Goal: Find specific page/section: Find specific page/section

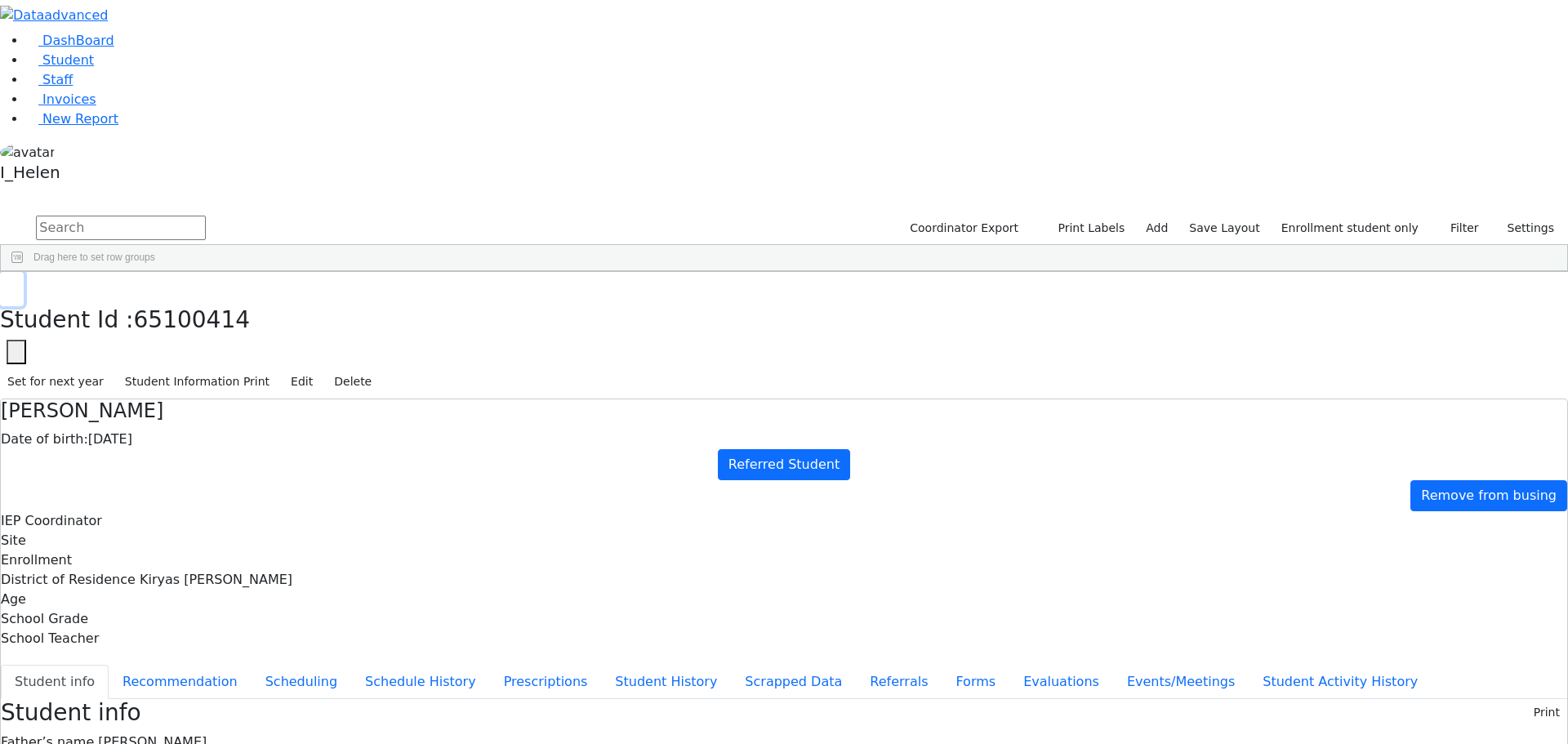
click at [16, 284] on icon "button" at bounding box center [11, 289] width 9 height 10
click at [1441, 216] on button "Filter" at bounding box center [1457, 228] width 57 height 25
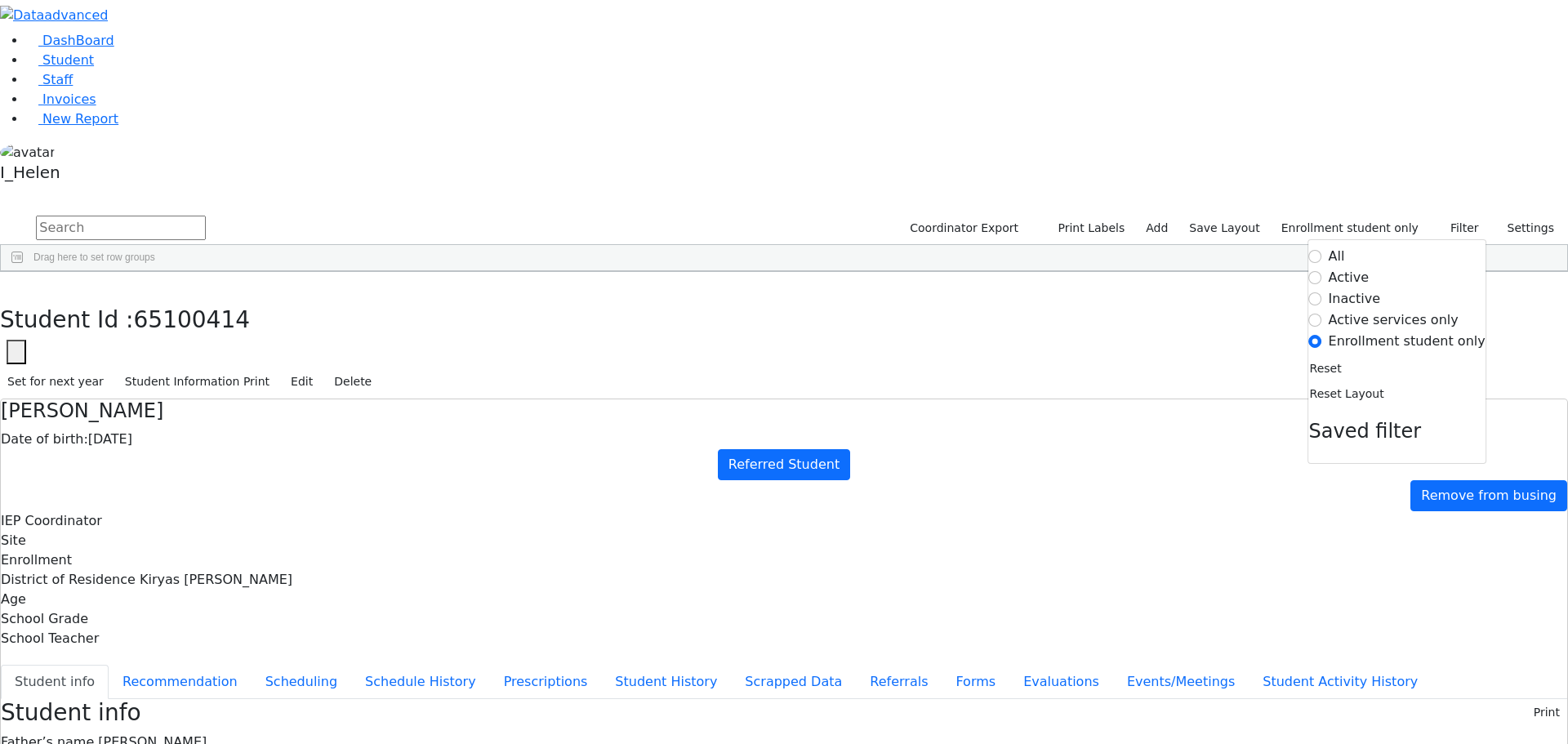
click at [1356, 268] on label "Active" at bounding box center [1349, 278] width 41 height 20
click at [1322, 271] on input "Active" at bounding box center [1315, 277] width 13 height 13
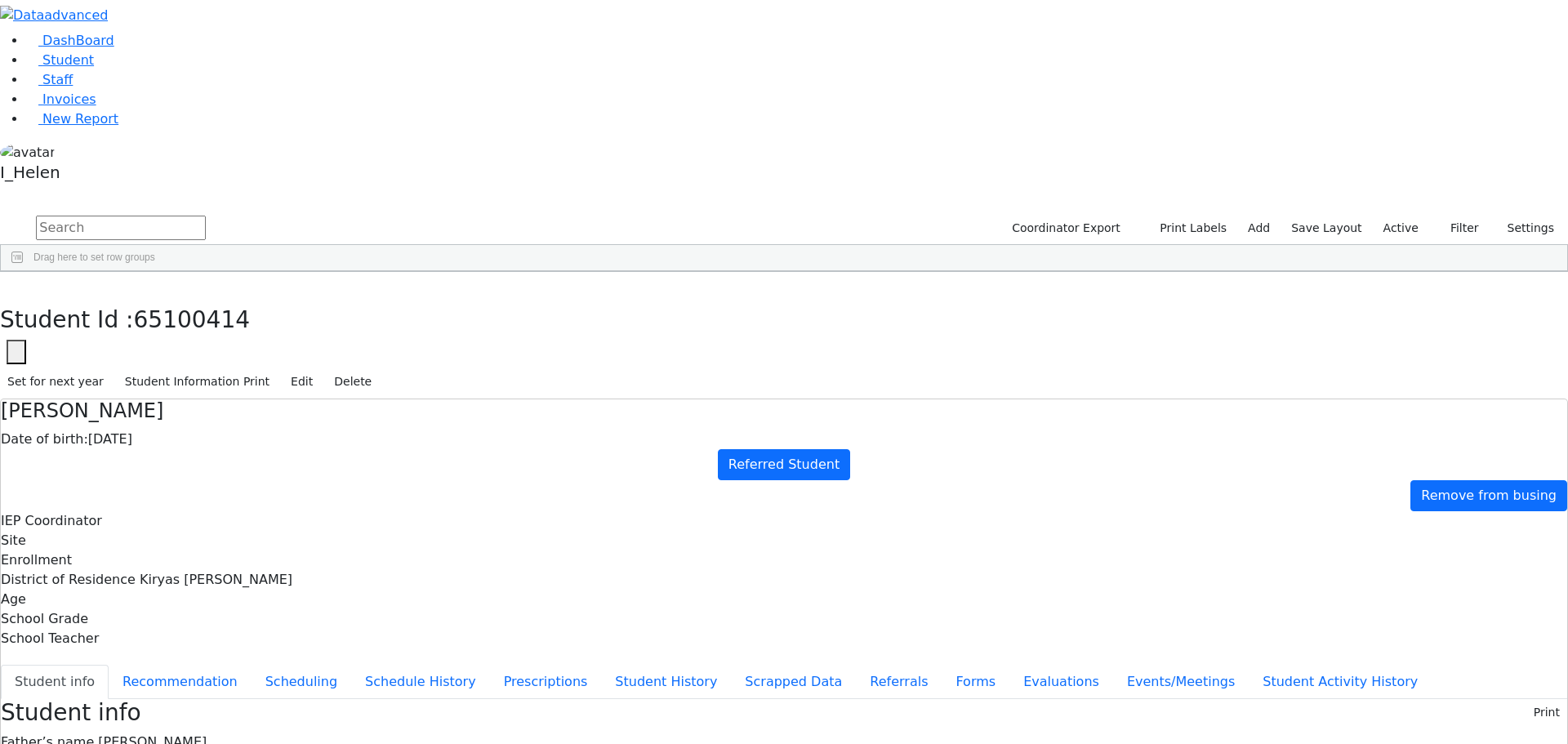
click at [206, 216] on input "text" at bounding box center [121, 228] width 170 height 24
type input "schw"
click at [0, 213] on button "submit" at bounding box center [16, 228] width 32 height 31
click at [289, 572] on div "Lazer" at bounding box center [242, 583] width 96 height 23
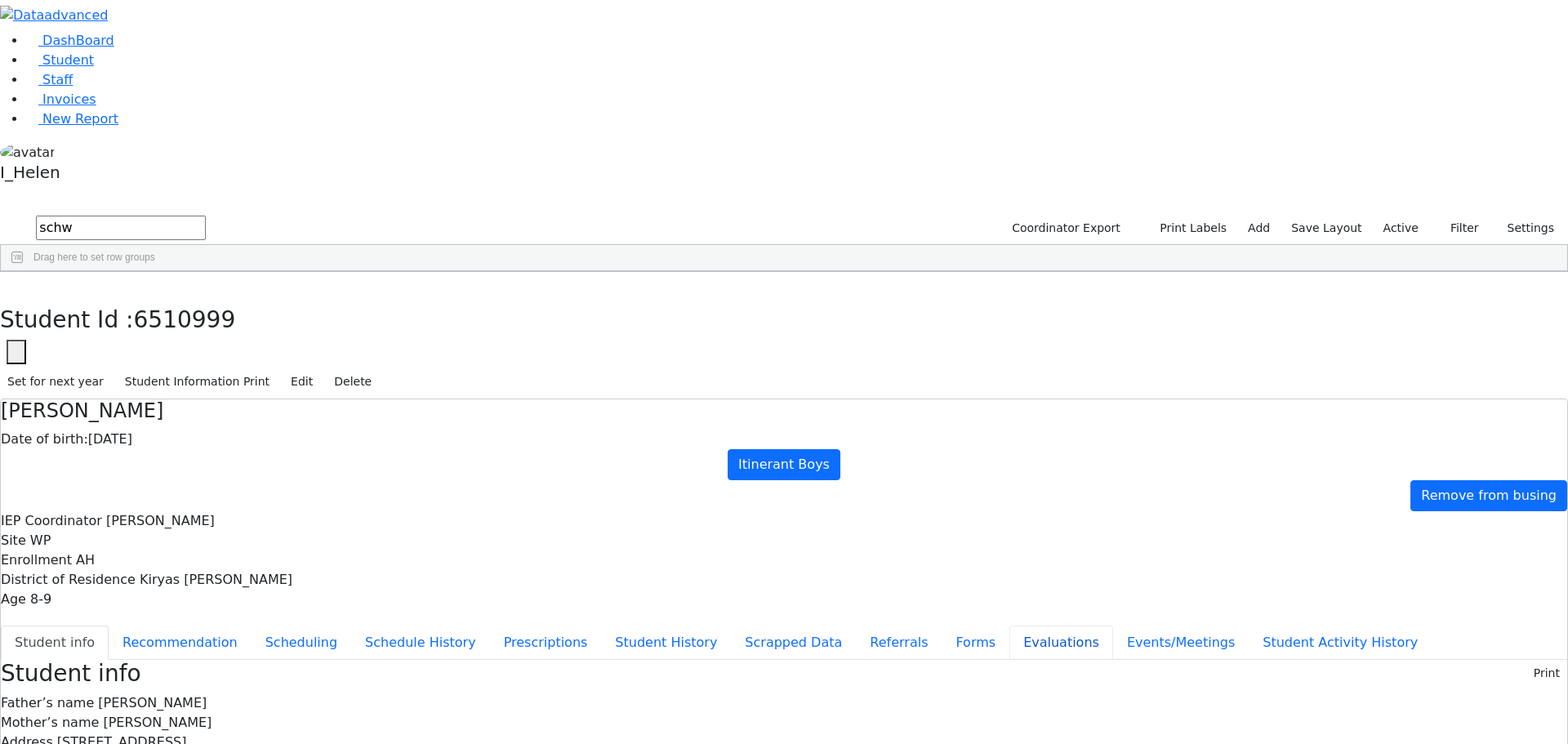
click at [1009, 626] on button "Evaluations" at bounding box center [1061, 643] width 104 height 34
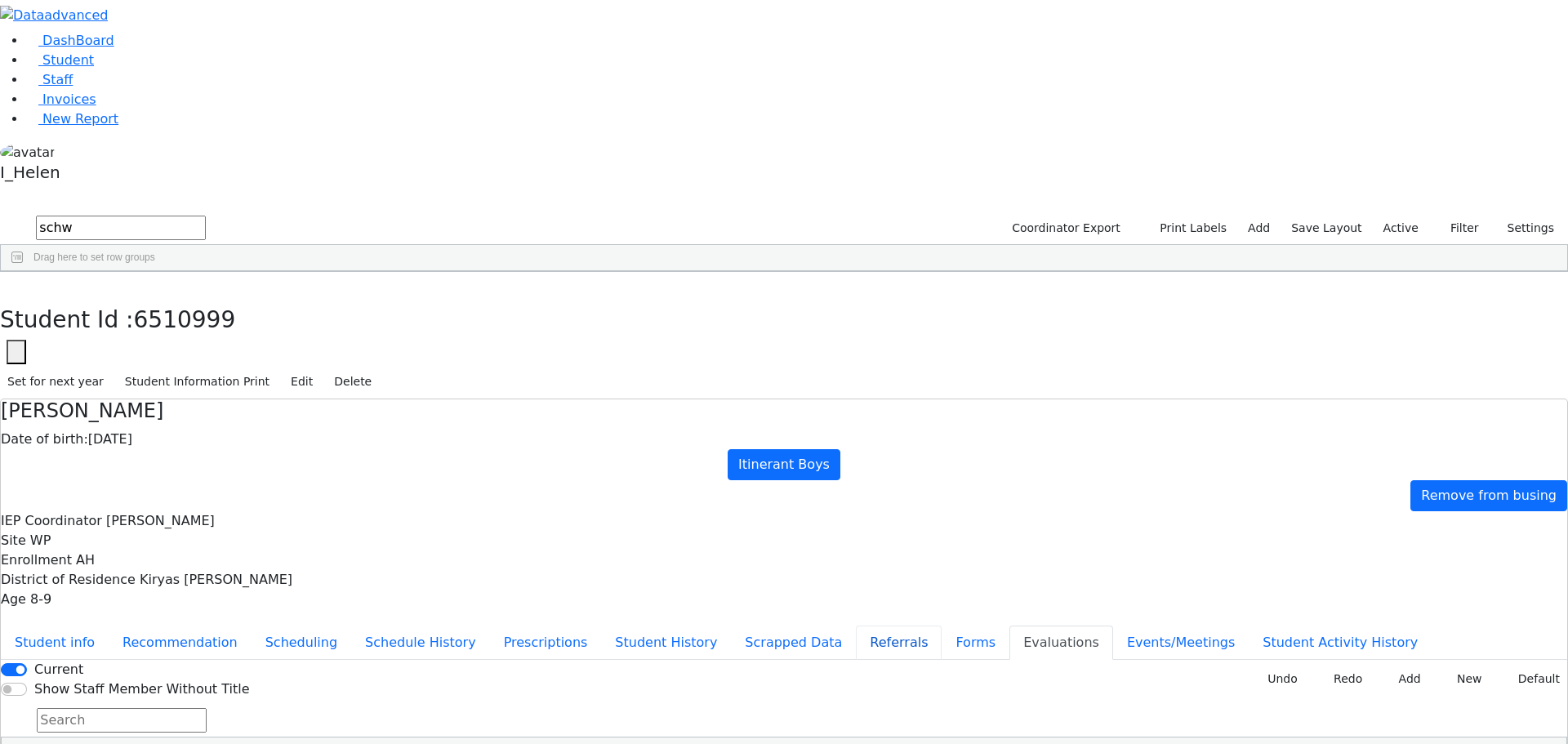
click at [856, 626] on button "Referrals" at bounding box center [899, 643] width 86 height 34
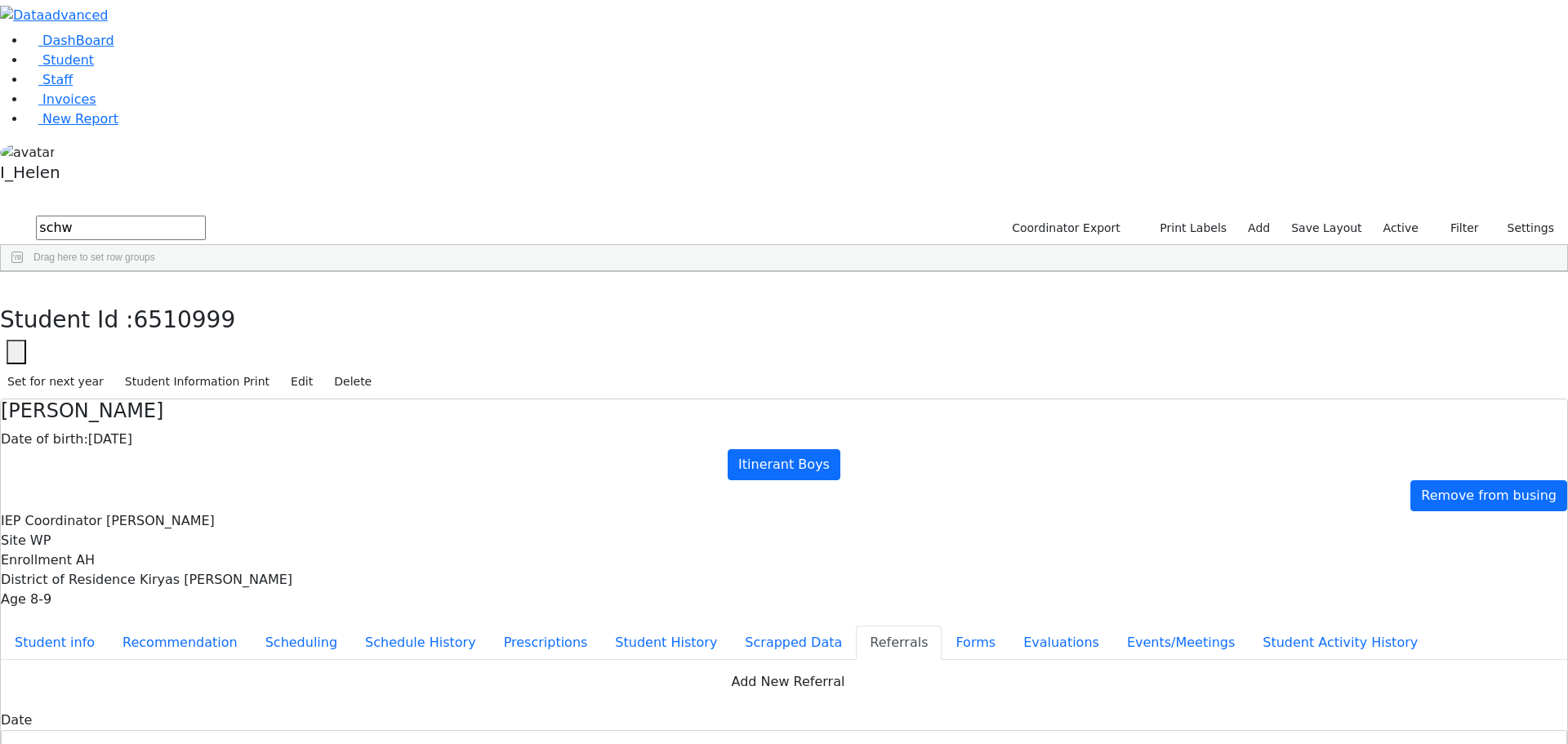
scroll to position [490, 0]
click at [24, 272] on button "button" at bounding box center [12, 289] width 24 height 34
click at [73, 87] on link "Staff" at bounding box center [49, 80] width 47 height 16
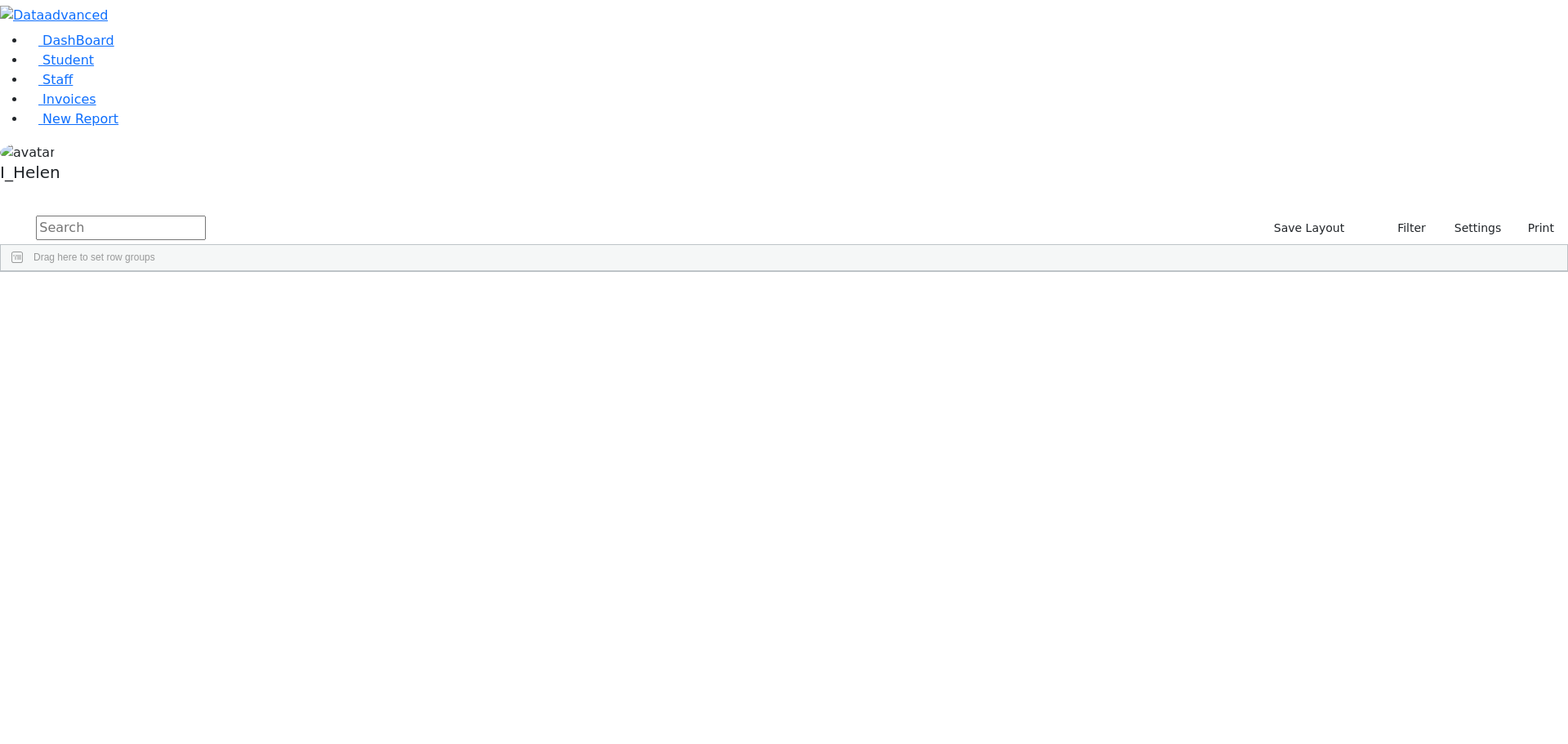
click at [206, 216] on input "text" at bounding box center [121, 228] width 170 height 24
type input "p"
type input "kar"
